Goal: Information Seeking & Learning: Find specific fact

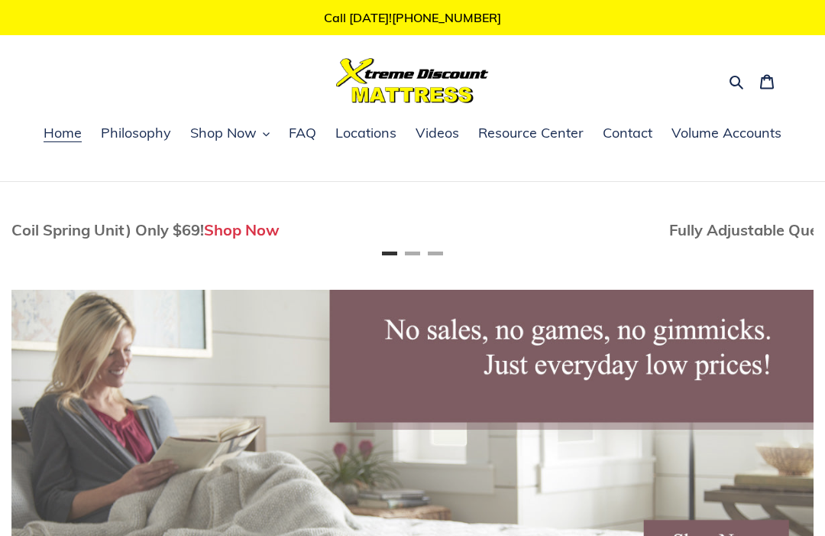
scroll to position [0, 3]
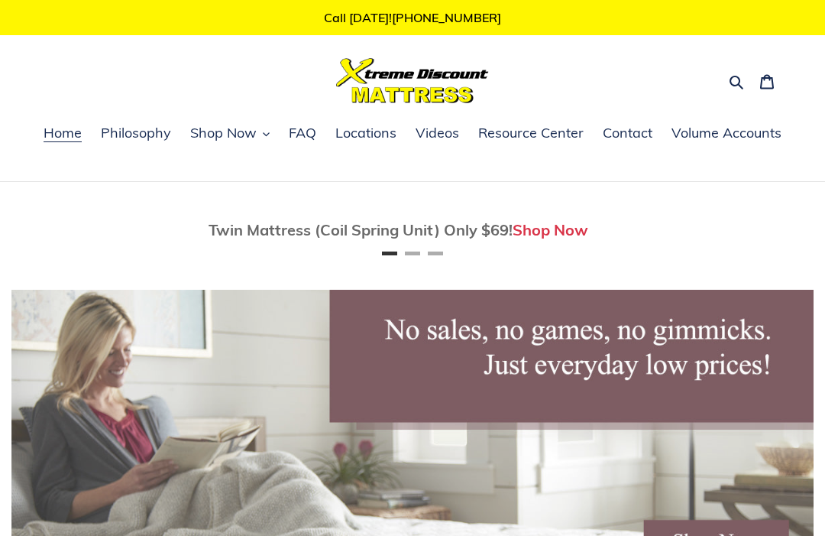
click at [536, 143] on link "Resource Center" at bounding box center [531, 133] width 121 height 23
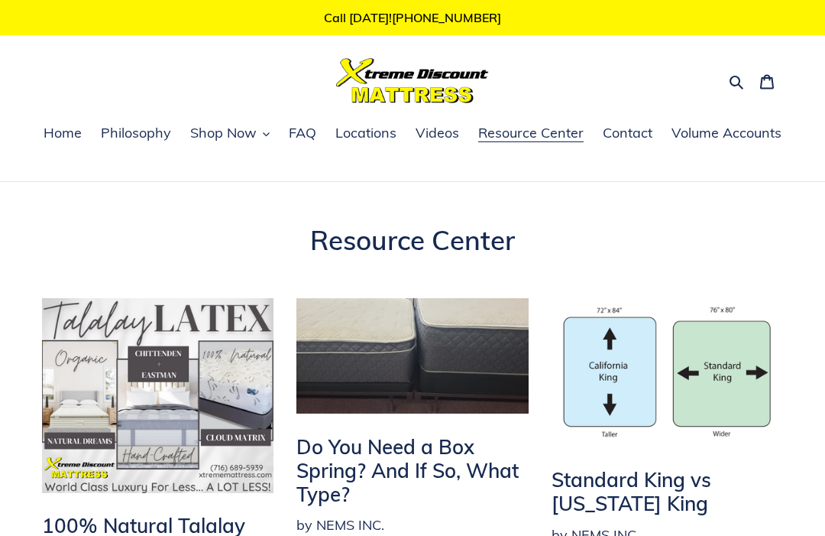
click at [736, 77] on icon "button" at bounding box center [737, 83] width 14 height 14
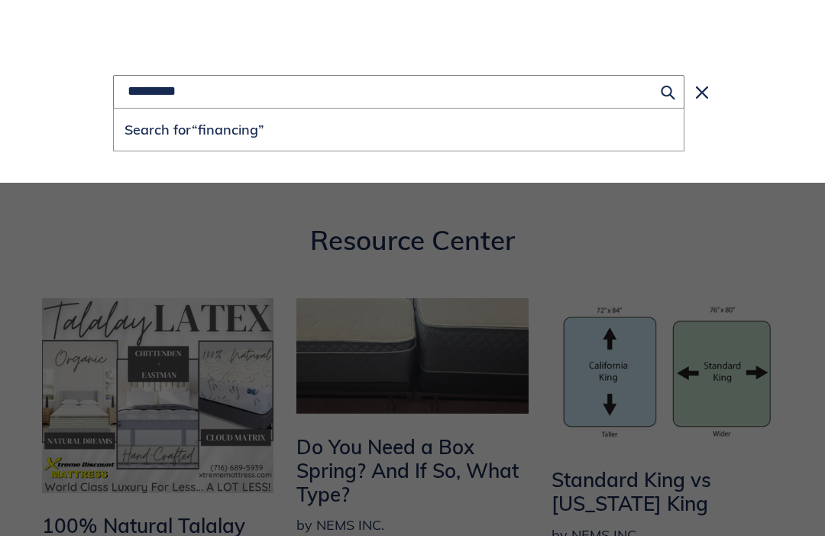
type input "*********"
click at [399, 130] on button "Search for “financing”" at bounding box center [399, 130] width 570 height 42
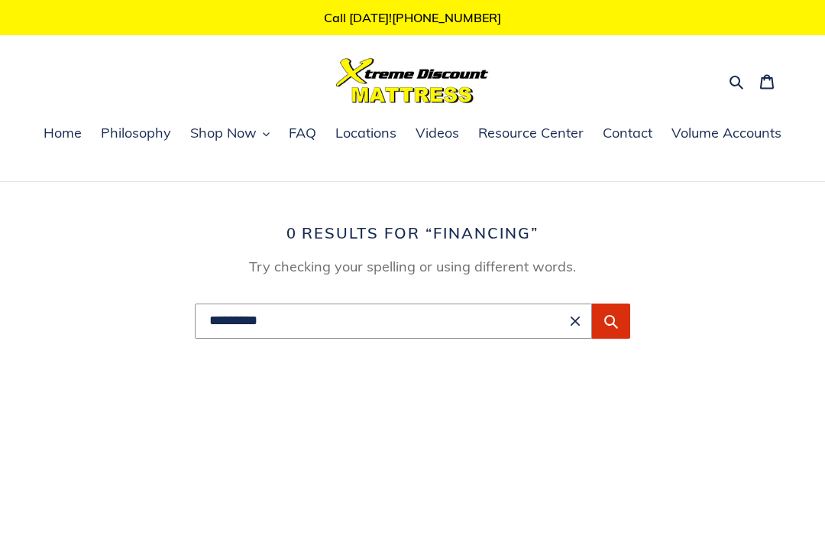
click at [306, 124] on span "FAQ" at bounding box center [303, 133] width 28 height 18
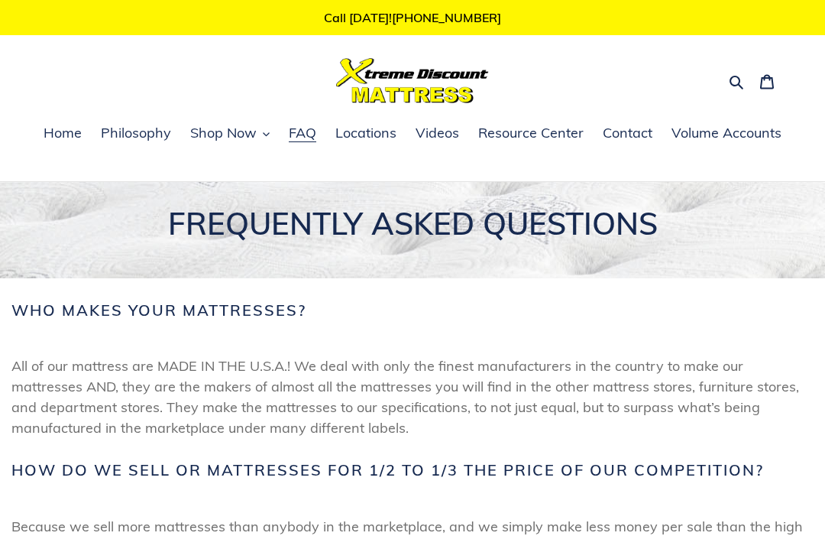
click at [70, 133] on span "Home" at bounding box center [63, 133] width 38 height 18
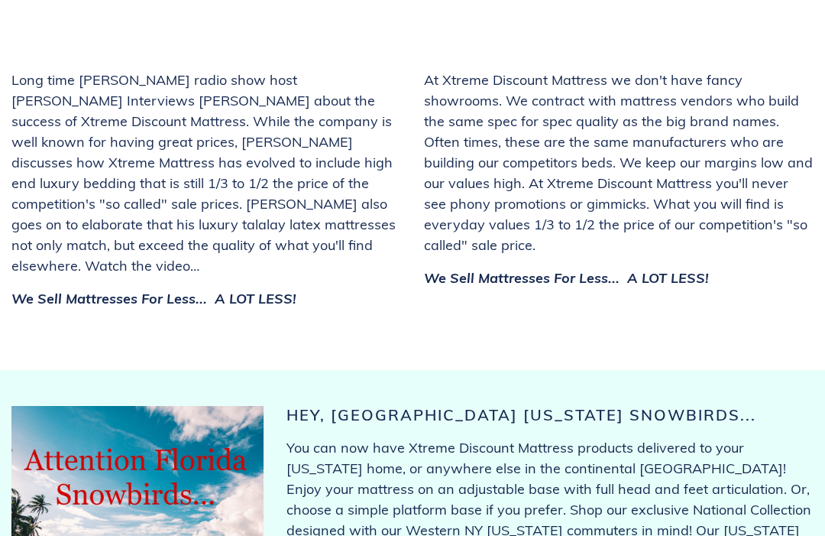
scroll to position [5780, 0]
